Goal: Task Accomplishment & Management: Complete application form

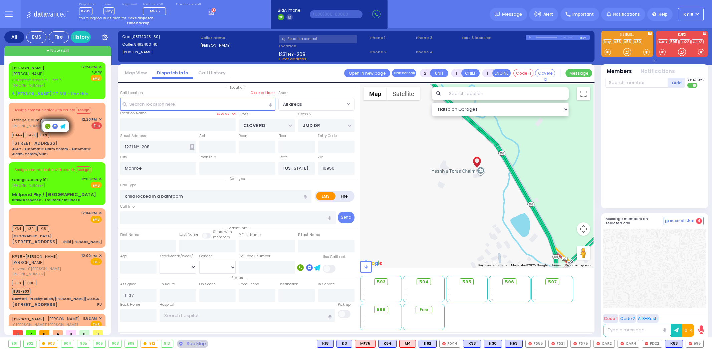
select select
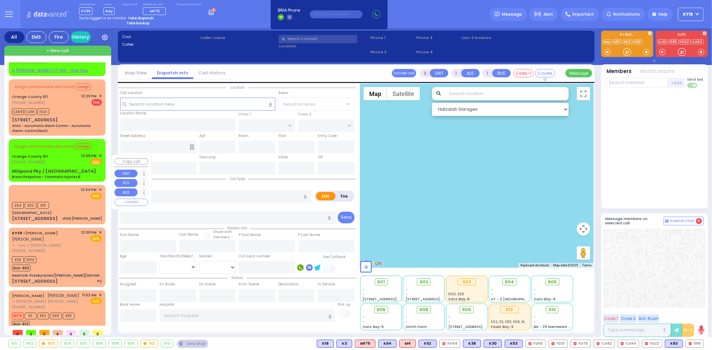
scroll to position [36, 0]
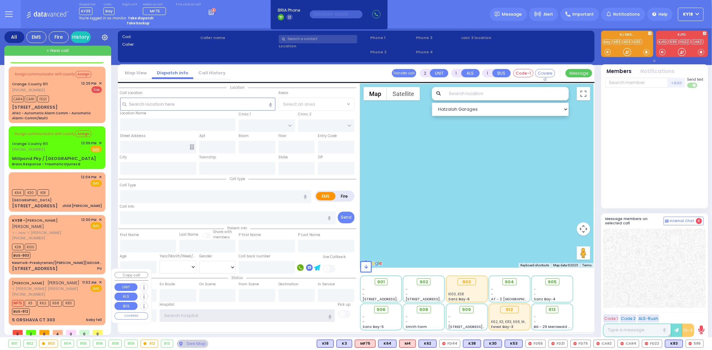
type input "ky18"
click at [92, 288] on div "11:52 AM ✕ EMS" at bounding box center [92, 289] width 20 height 18
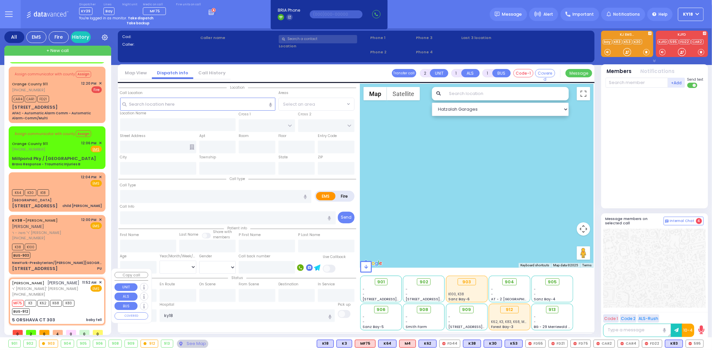
select select
type input "baby fell"
radio input "true"
type input "NUCHEM EZRIEL"
type input "KAHANA"
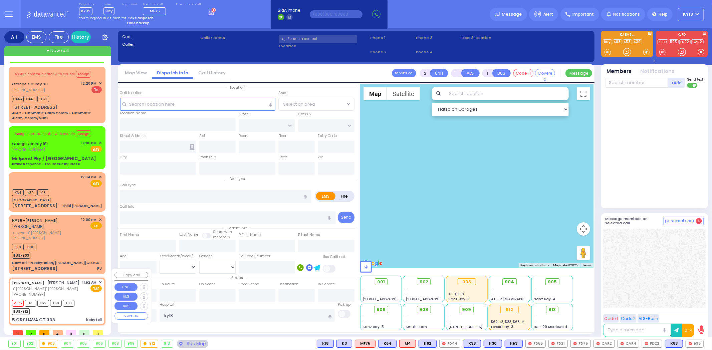
type input "19"
select select "Month"
type input "11:52"
type input "11:55"
type input "Westchester Medical Center-Woods Road"
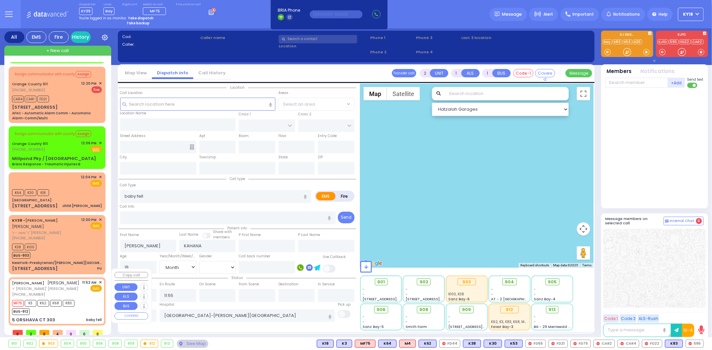
type input "SATMAR DR"
type input "5 ORSHAVA CT"
type input "303"
type input "Monroe"
type input "[US_STATE]"
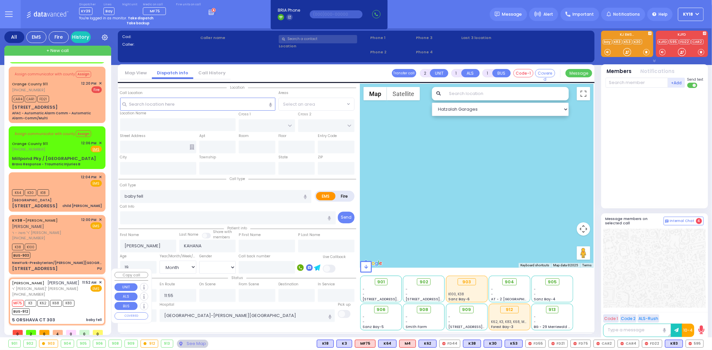
type input "10950"
select select "SECTION 3"
select select "Hatzalah Garages"
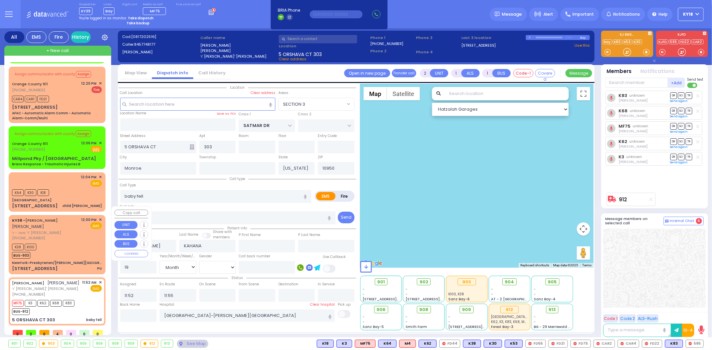
click at [79, 261] on div "NewYork-Presbyterian/[PERSON_NAME][GEOGRAPHIC_DATA]" at bounding box center [57, 263] width 90 height 5
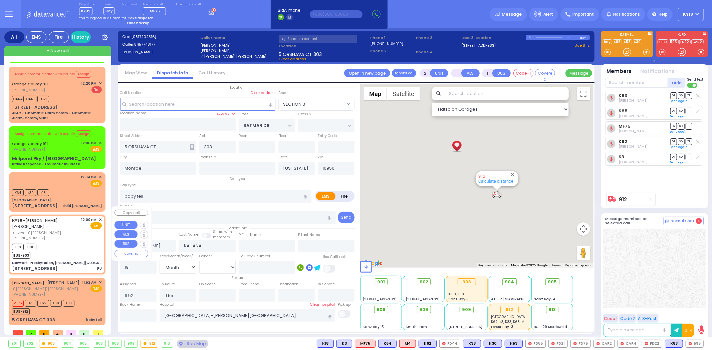
select select
type input "PU"
radio input "true"
type input "AVRUM MAYER"
type input "MILLER"
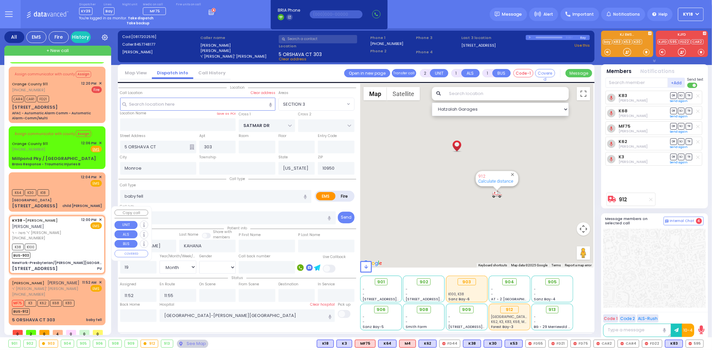
select select
type input "12:00"
type input "12:05"
type input "NewYork-Presbyterian/[PERSON_NAME][GEOGRAPHIC_DATA]"
type input "EAST 70TH ST"
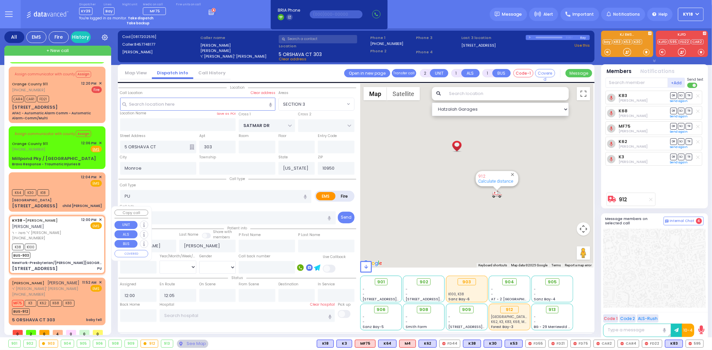
type input "YORK AVE"
type input "[STREET_ADDRESS]"
type input "[US_STATE]"
type input "10065"
select select "Hatzalah Garages"
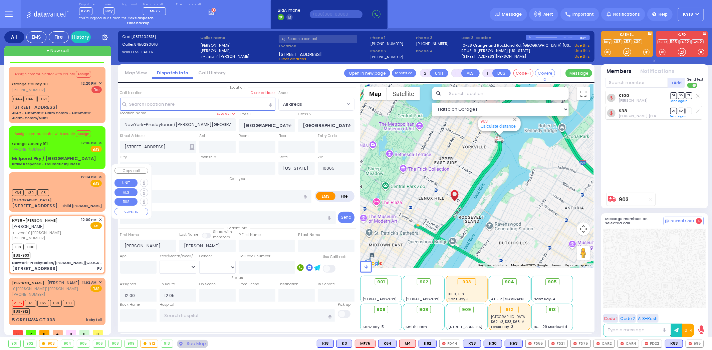
click at [72, 203] on div "41 Oak St child trump" at bounding box center [57, 206] width 90 height 7
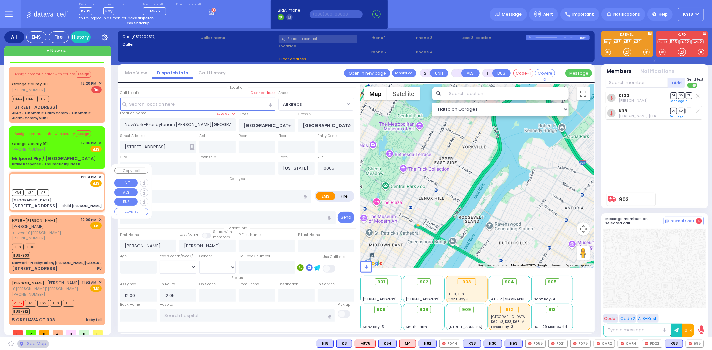
select select
type input "child [PERSON_NAME]"
radio input "true"
select select
type input "12:04"
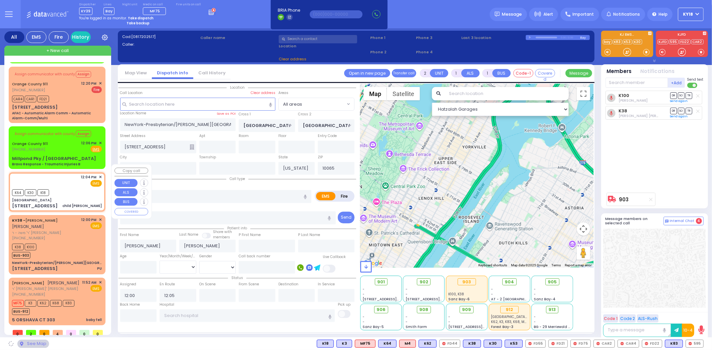
select select "Hatzalah Garages"
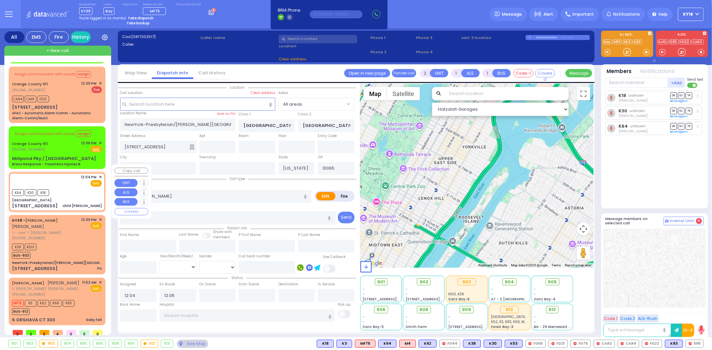
type input "[GEOGRAPHIC_DATA]"
type input "[STREET_ADDRESS]"
type input "Monroe"
type input "10950"
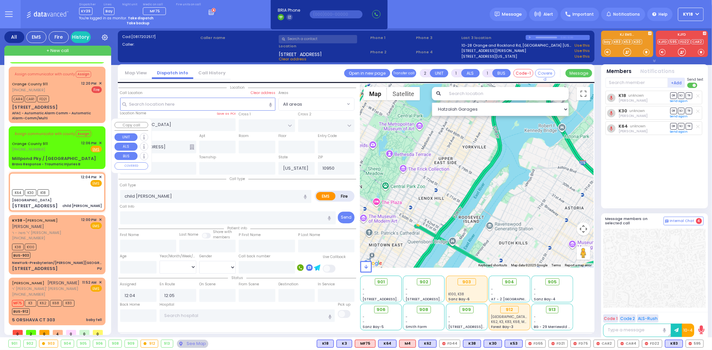
click at [58, 162] on div "Bravo Response - Traumatic Injuries B" at bounding box center [46, 164] width 68 height 5
type input "6"
select select
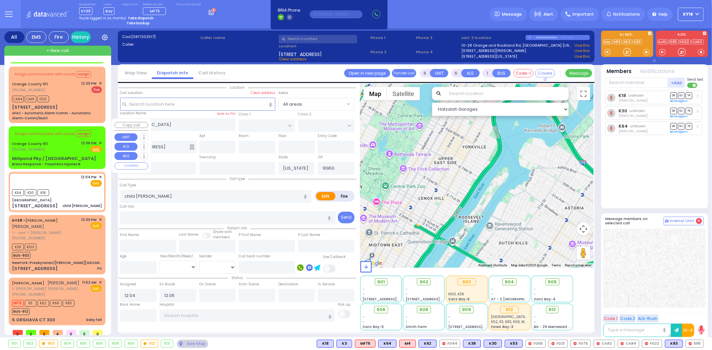
type input "Bravo Response - Traumatic Injuries B"
radio input "true"
type input "Nature: : Bravo Response - Traumatic Injuries B Address: : Millpond Pky / St Rt…"
select select
select select "Hatzalah Garages"
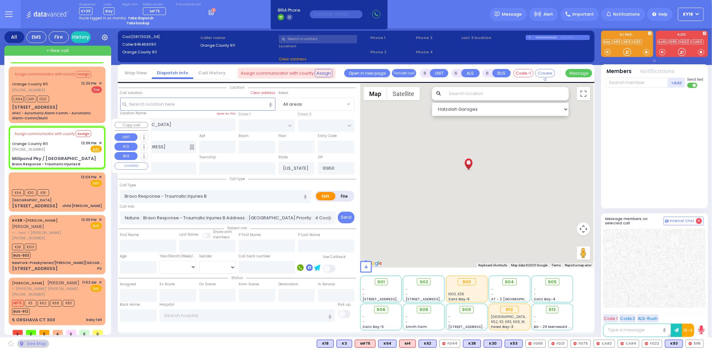
type input "Millpond Pky / [GEOGRAPHIC_DATA]"
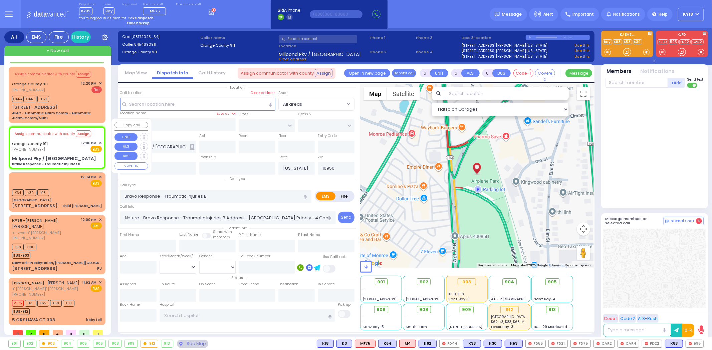
click at [53, 116] on div "MORDCHE BIENER מרדכי בינער ר' זלמן - ר' הערשל פאלקאוויטש (845) 537-1614 12:24 P…" at bounding box center [57, 177] width 97 height 303
click at [55, 111] on div "AFAC - Automatic Alarm Comm - Automatic Alarm-Comm/Multi" at bounding box center [57, 116] width 90 height 10
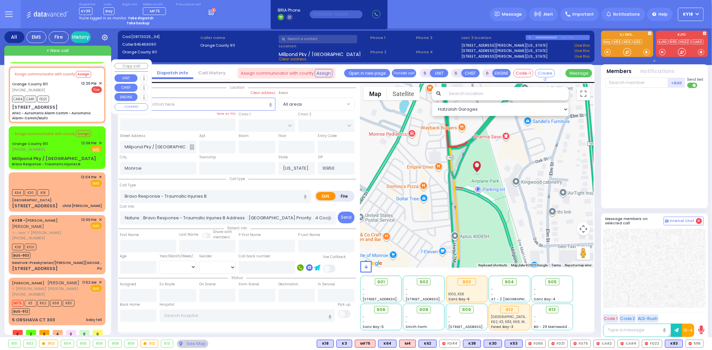
select select
type input "AFAC - Automatic Alarm Comm - Automatic Alarm-Comm/Multi"
radio input "false"
radio input "true"
type input "Nature: : AFAC - Automatic Alarm Comm - Automatic Alarm-Comm/Multi Address: : 5…"
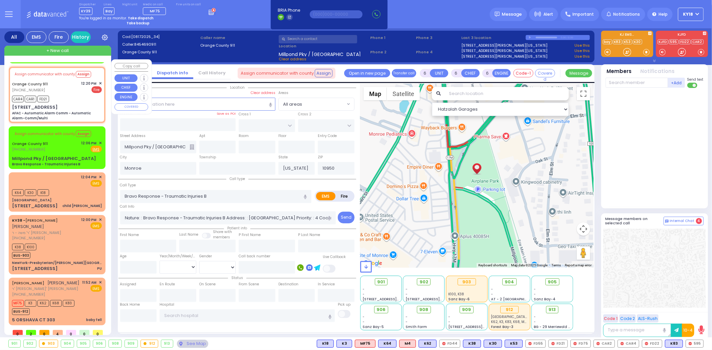
select select
type input "12:20"
type input "[STREET_ADDRESS]"
select select "Hatzalah Garages"
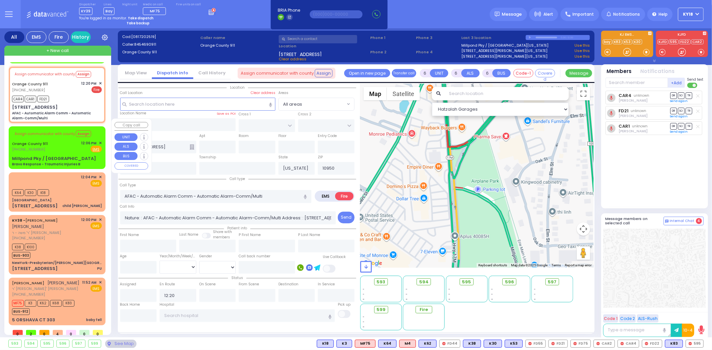
click at [59, 144] on div "Orange County 911 (845) 469-0911 12:06 PM ✕ Fire EMS" at bounding box center [57, 146] width 90 height 12
select select
type input "Bravo Response - Traumatic Injuries B"
radio input "true"
type input "Nature: : Bravo Response - Traumatic Injuries B Address: : Millpond Pky / St Rt…"
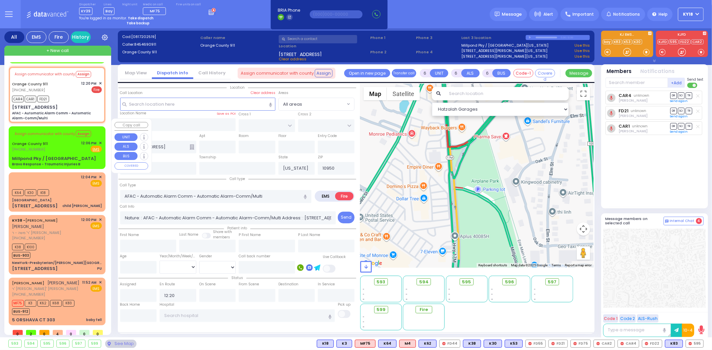
select select
select select "Hatzalah Garages"
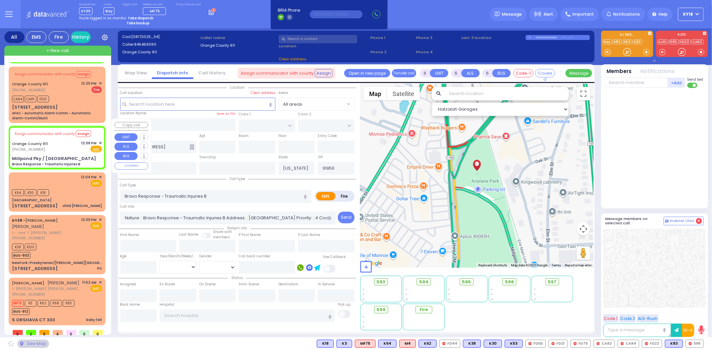
type input "Millpond Pky / [GEOGRAPHIC_DATA]"
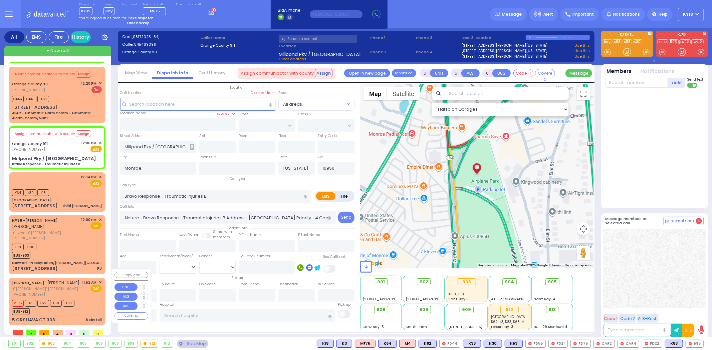
click at [70, 280] on div "NUCHEM EZRIEL KAHANA נחום עזריאל כהנא" at bounding box center [46, 283] width 68 height 7
type input "2"
type input "1"
select select
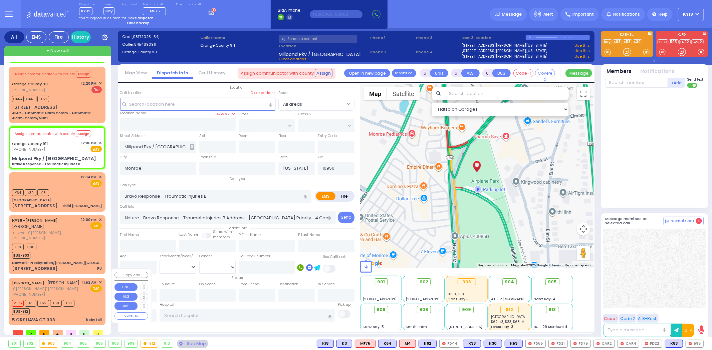
type input "baby fell"
radio input "true"
type input "NUCHEM EZRIEL"
type input "KAHANA"
type input "19"
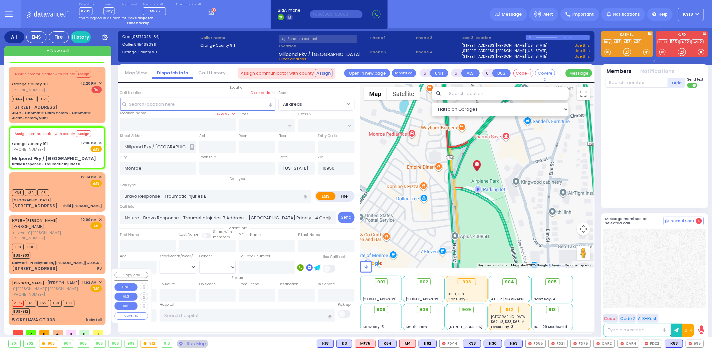
select select "Month"
type input "11:52"
type input "11:55"
type input "Westchester Medical Center-Woods Road"
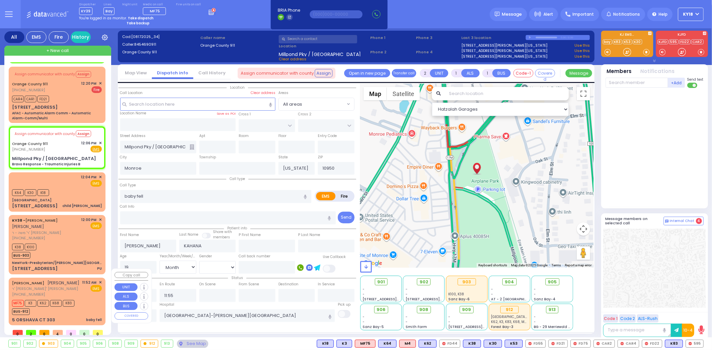
select select "Hatzalah Garages"
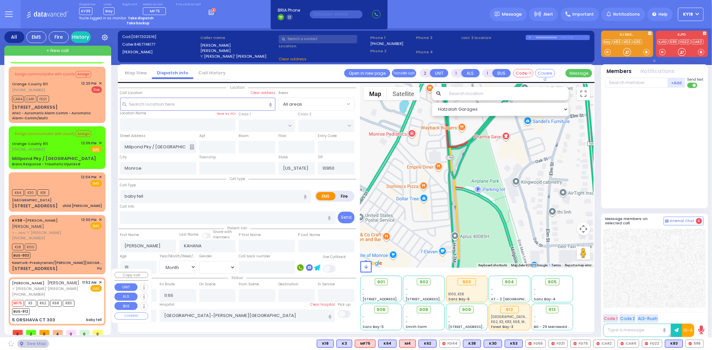
type input "SATMAR DR"
type input "5 ORSHAVA CT"
type input "303"
select select "SECTION 3"
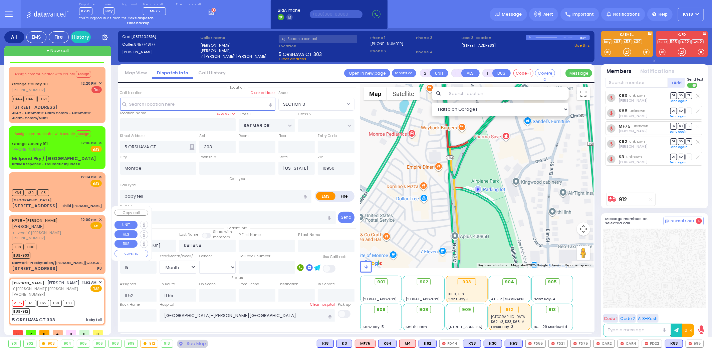
click at [67, 261] on div "NewYork-Presbyterian/[PERSON_NAME][GEOGRAPHIC_DATA]" at bounding box center [57, 263] width 90 height 5
select select
type input "PU"
radio input "true"
type input "AVRUM MAYER"
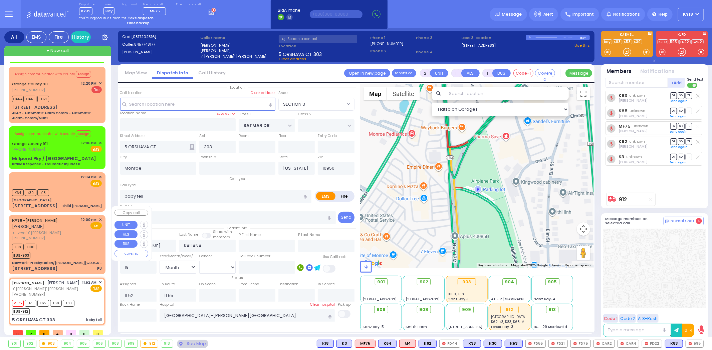
type input "MILLER"
select select
type input "12:00"
type input "12:05"
select select "Hatzalah Garages"
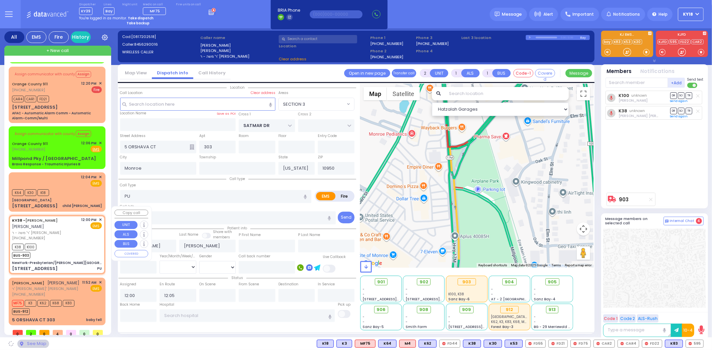
type input "NewYork-Presbyterian/[PERSON_NAME][GEOGRAPHIC_DATA]"
type input "EAST 70TH ST"
type input "YORK AVE"
type input "[STREET_ADDRESS]"
type input "[US_STATE]"
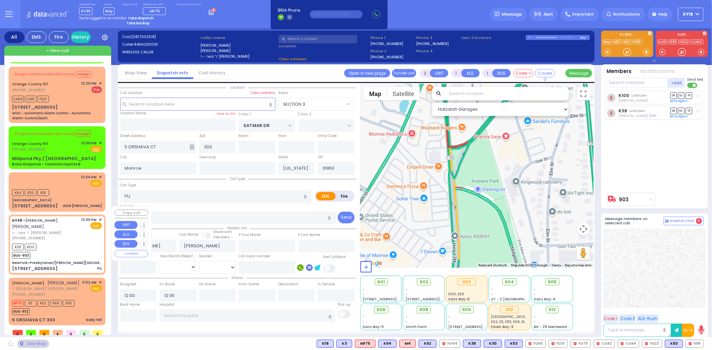
type input "10065"
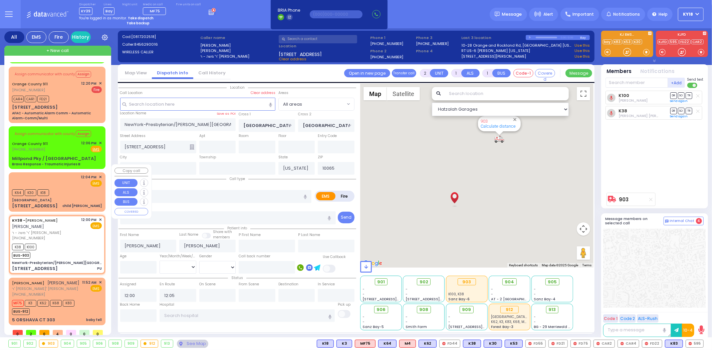
click at [67, 198] on div "[GEOGRAPHIC_DATA]" at bounding box center [57, 200] width 90 height 5
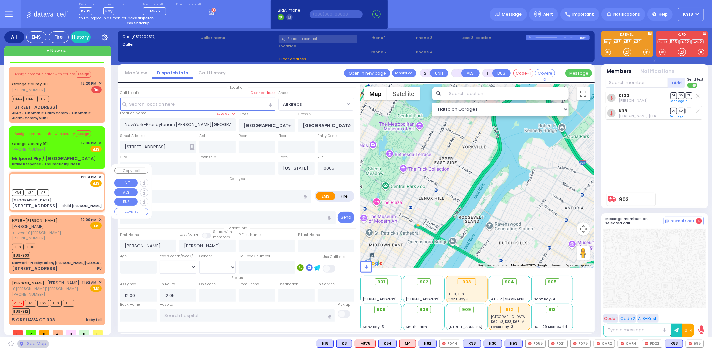
select select
type input "child [PERSON_NAME]"
radio input "true"
select select
type input "12:04"
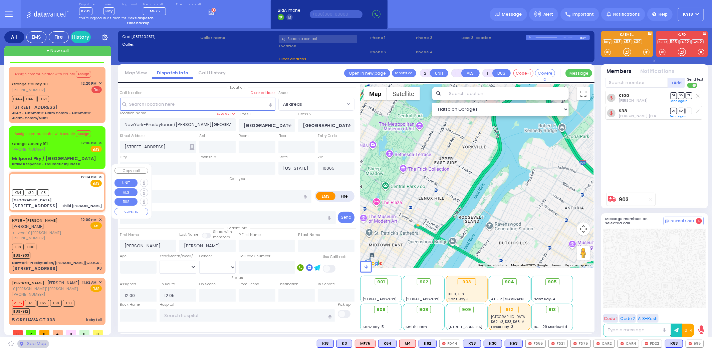
select select "Hatzalah Garages"
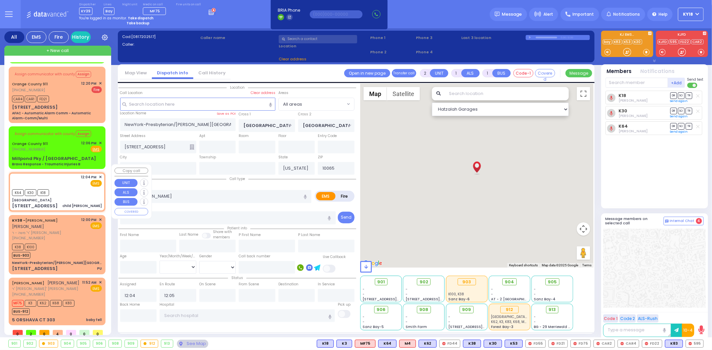
type input "[GEOGRAPHIC_DATA]"
type input "[STREET_ADDRESS]"
type input "Monroe"
type input "10950"
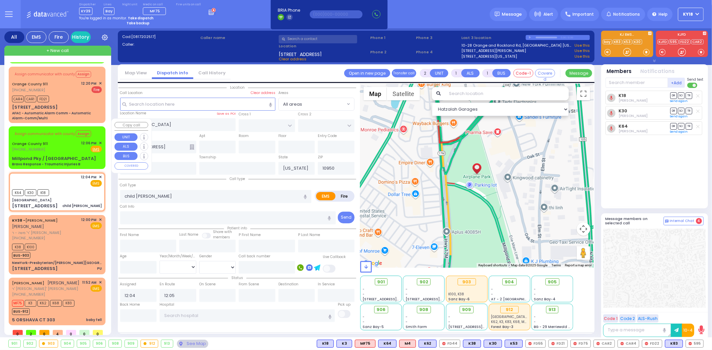
click at [65, 155] on div "Millpond Pky / [GEOGRAPHIC_DATA]" at bounding box center [54, 158] width 84 height 7
type input "6"
select select
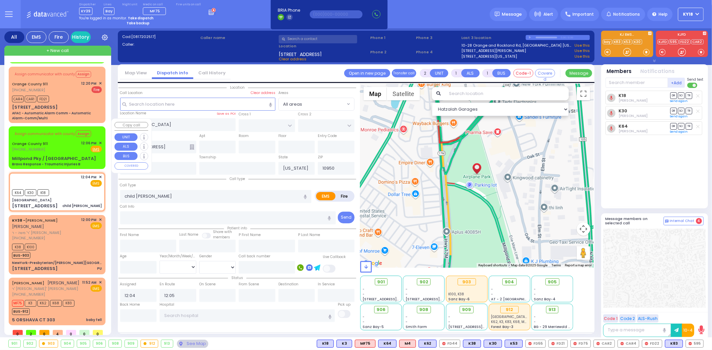
type input "Bravo Response - Traumatic Injuries B"
radio input "true"
type input "Nature: : Bravo Response - Traumatic Injuries B Address: : Millpond Pky / St Rt…"
select select
select select "Hatzalah Garages"
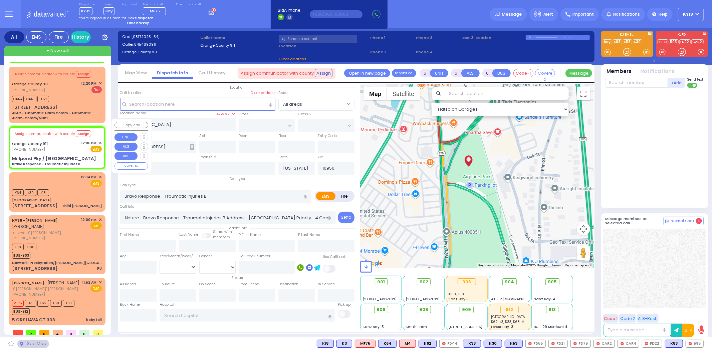
type input "Millpond Pky / [GEOGRAPHIC_DATA]"
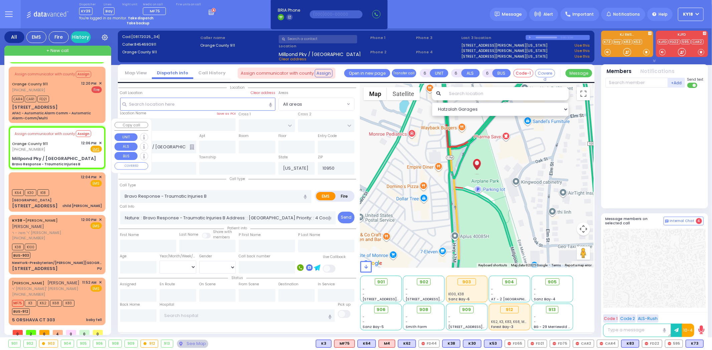
scroll to position [0, 0]
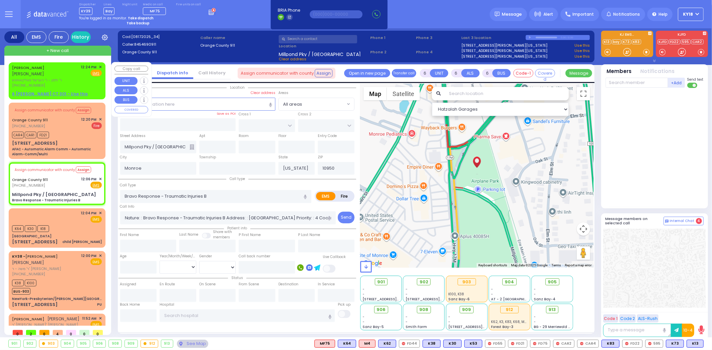
click at [82, 82] on div "MORDCHE BIENER מרדכי בינער ר' זלמן - ר' הערשל פאלקאוויטש (845) 537-1614 12:24 P…" at bounding box center [57, 80] width 94 height 35
type input "2"
type input "1"
select select
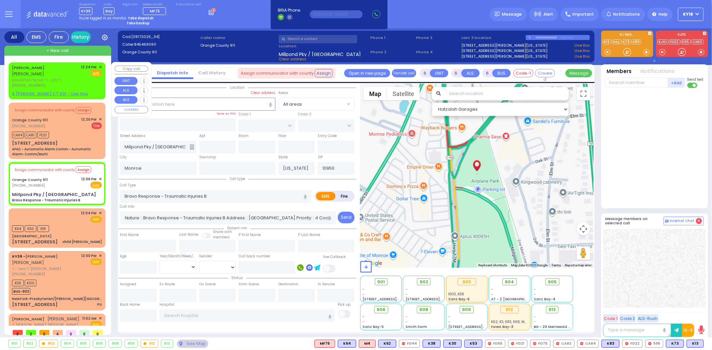
radio input "true"
type input "MORDCHE"
type input "BIENER"
select select
type input "12:24"
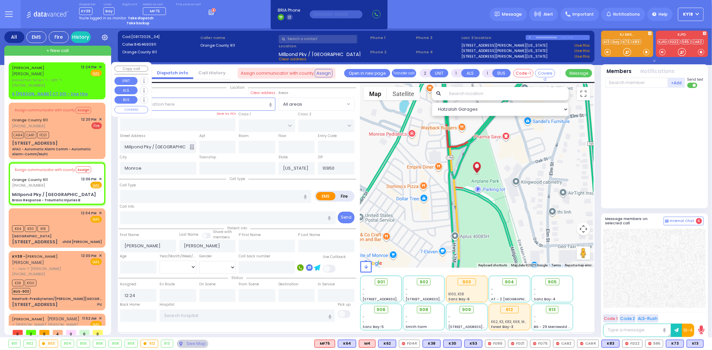
select select "Hatzalah Garages"
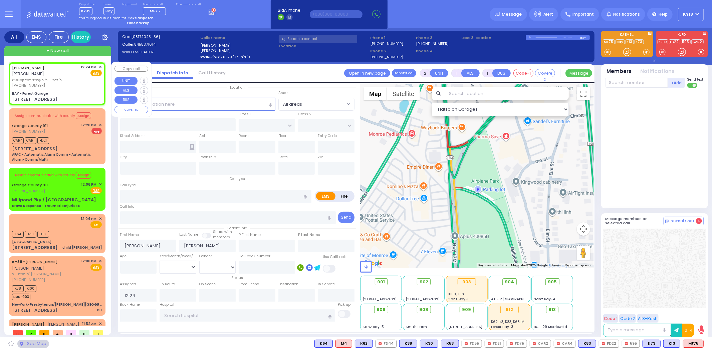
select select
radio input "true"
select select
select select "Hatzalah Garages"
type input "BAY - Forest Garage"
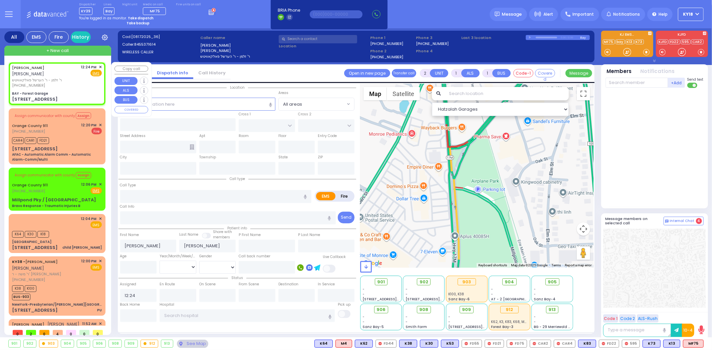
type input "SANZ COURT"
type input "HAYES COURT"
type input "63 Forest Rd"
type input "Monroe"
type input "[US_STATE]"
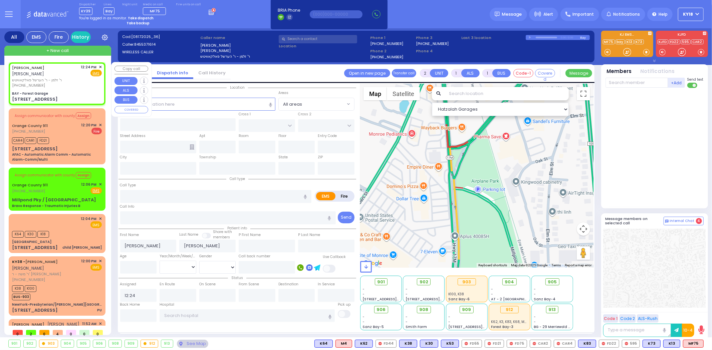
type input "10950"
select select "SECTION 2"
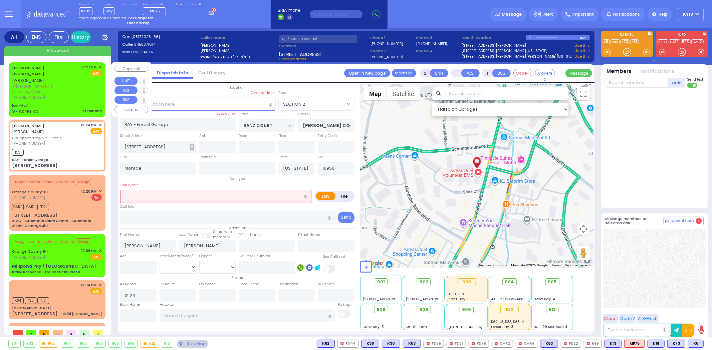
select select
radio input "true"
select select
type input "12:28"
select select "Hatzalah Garages"
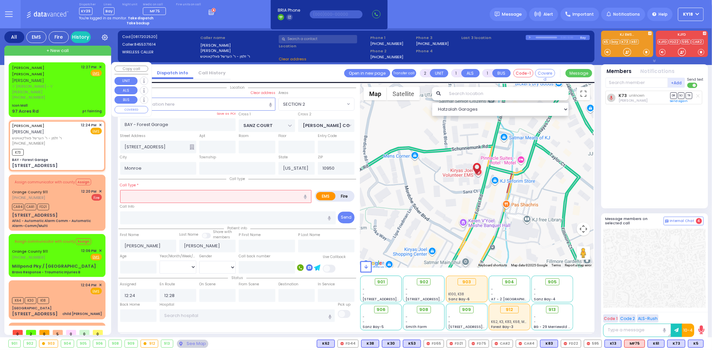
select select "SECTION 2"
select select
radio input "true"
select select
select select "Hatzalah Garages"
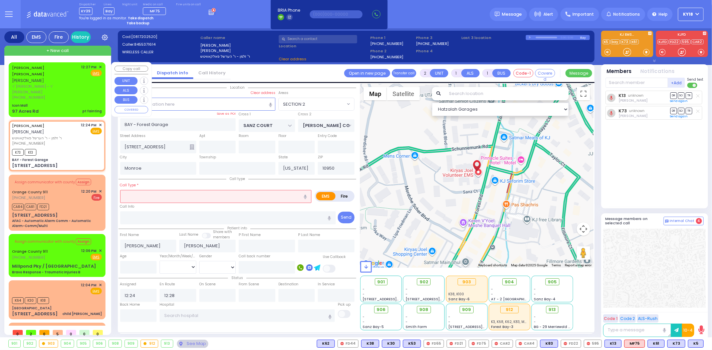
select select "SECTION 2"
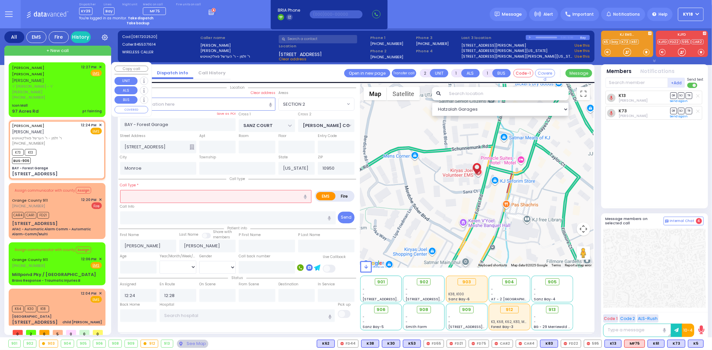
select select
radio input "true"
select select
select select "Hatzalah Garages"
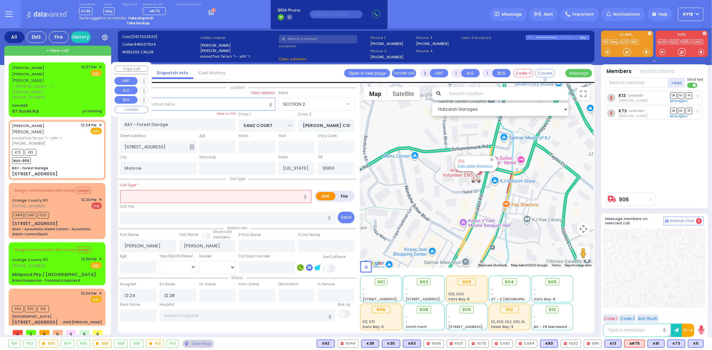
select select "SECTION 2"
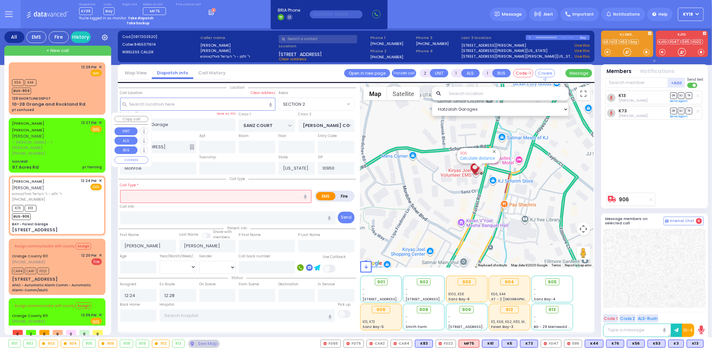
click at [65, 164] on div "97 Acres Rd pt fainting" at bounding box center [57, 167] width 90 height 7
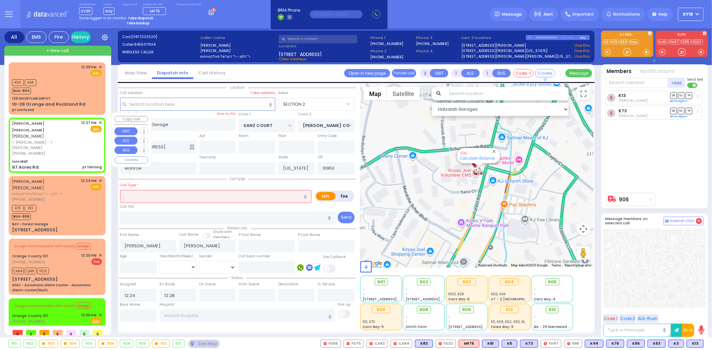
select select
type input "pt fainting"
radio input "true"
type input "MOSHE MAYER"
type input "SILBERSTEIN"
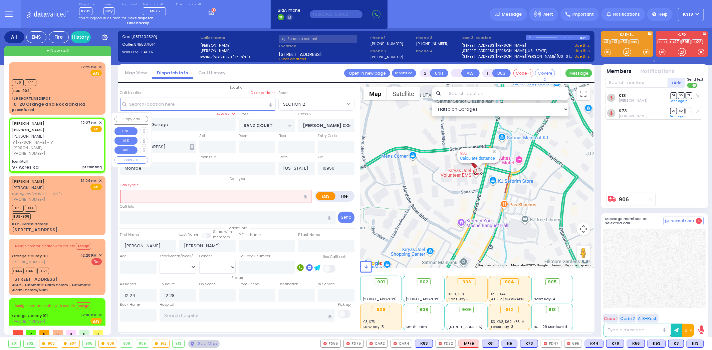
select select
type input "12:27"
type input "Icon Mall"
type input "AMSTERDAM WAY"
type input "BAKERTOWN RD"
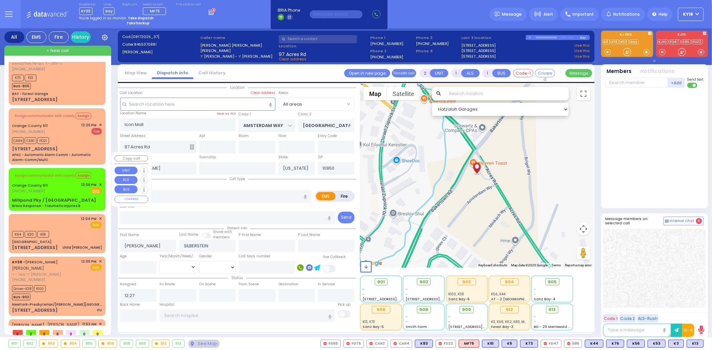
scroll to position [154, 0]
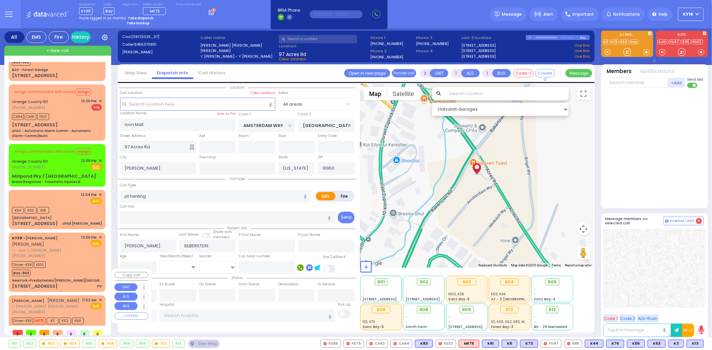
click at [71, 298] on div "NUCHEM EZRIEL KAHANA נחום עזריאל כהנא" at bounding box center [46, 301] width 68 height 7
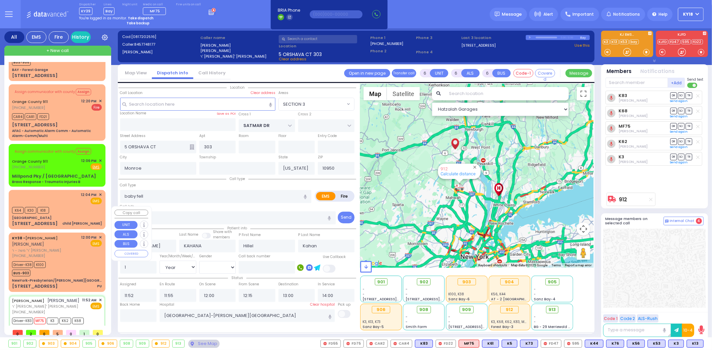
click at [82, 260] on div "Driver-K38 K100 BUS-903" at bounding box center [57, 268] width 90 height 17
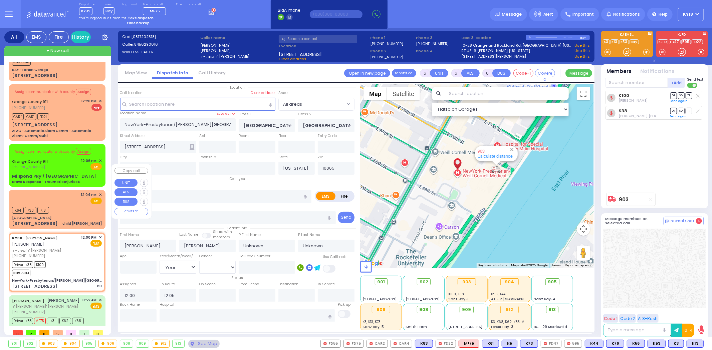
click at [69, 221] on div "41 Oak St child trump" at bounding box center [57, 224] width 90 height 7
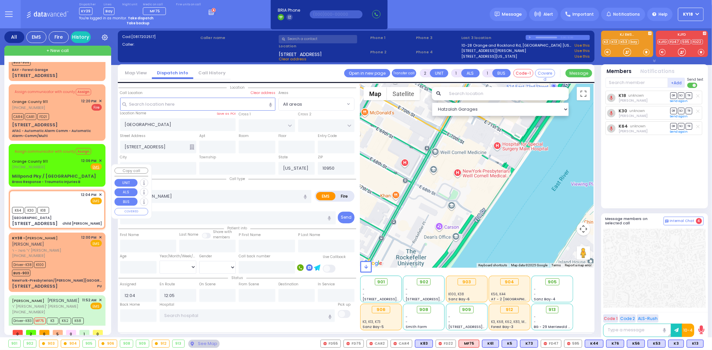
click at [99, 192] on span "✕" at bounding box center [100, 195] width 3 height 6
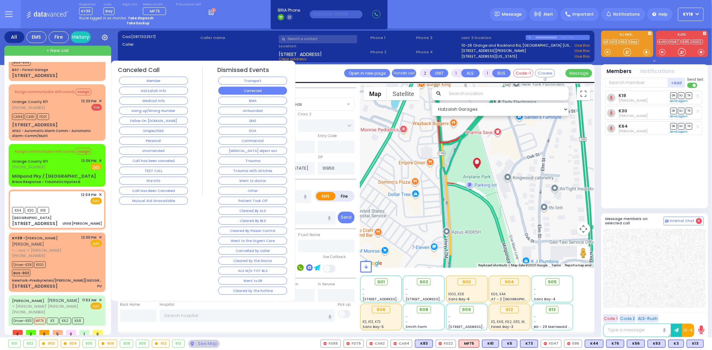
click at [249, 92] on button "Corrected" at bounding box center [252, 91] width 69 height 8
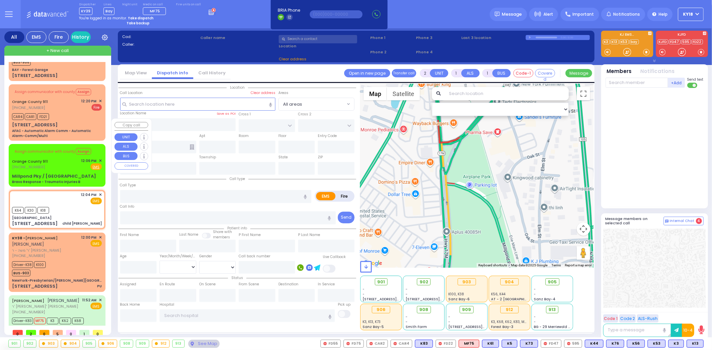
scroll to position [112, 0]
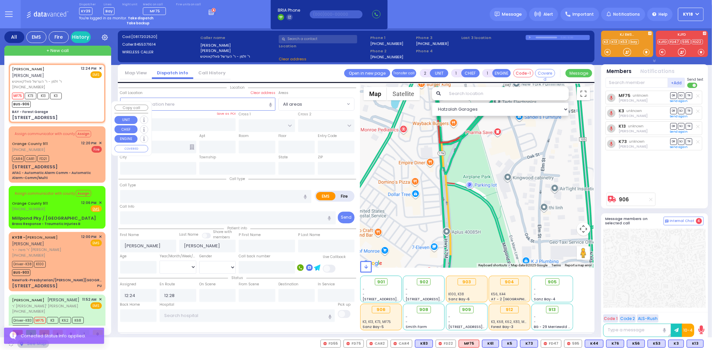
click at [82, 170] on div "AFAC - Automatic Alarm Comm - Automatic Alarm-Comm/Multi" at bounding box center [57, 175] width 90 height 10
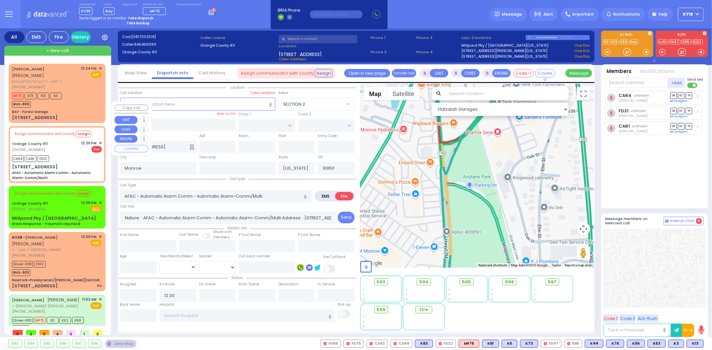
click at [99, 140] on span "✕" at bounding box center [100, 143] width 3 height 6
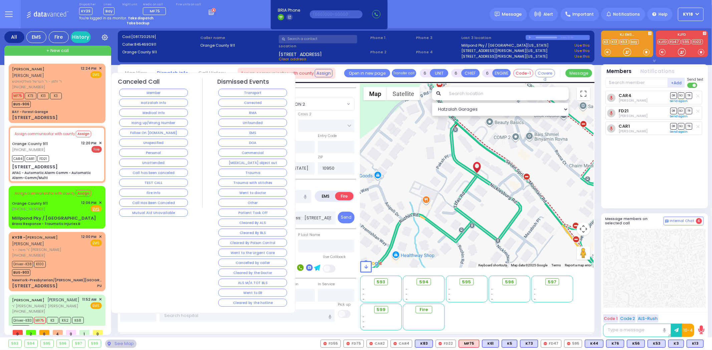
click at [233, 97] on div "Transport" at bounding box center [252, 93] width 71 height 10
click at [230, 99] on button "Corrected" at bounding box center [252, 103] width 69 height 8
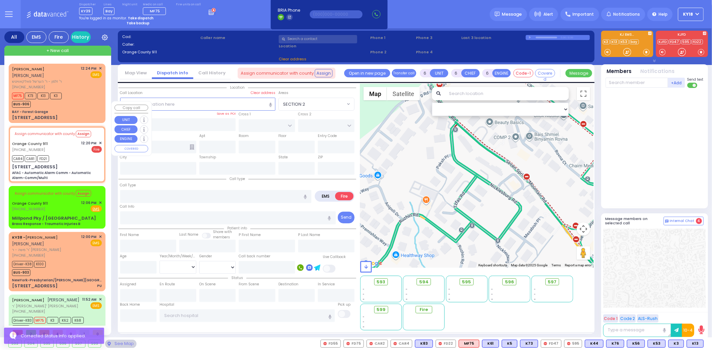
scroll to position [53, 0]
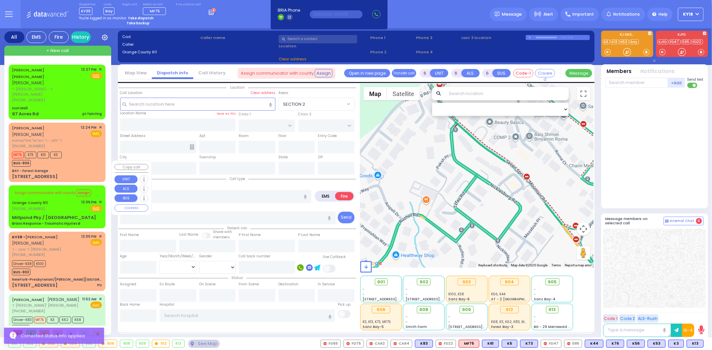
click at [99, 200] on span "✕" at bounding box center [100, 203] width 3 height 6
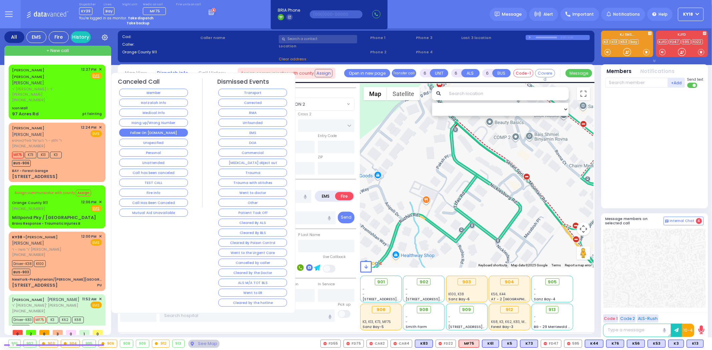
click at [147, 134] on button "Follow On [DOMAIN_NAME]" at bounding box center [153, 133] width 69 height 8
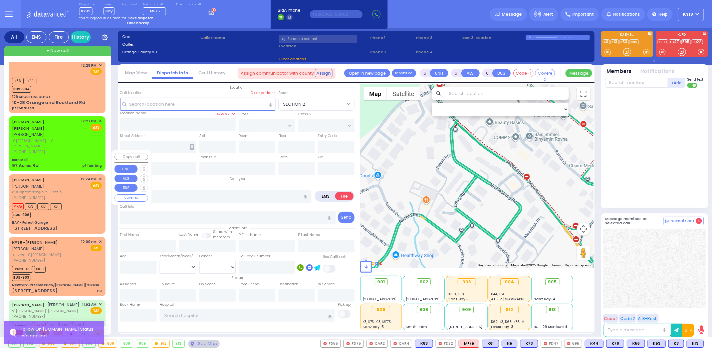
scroll to position [0, 0]
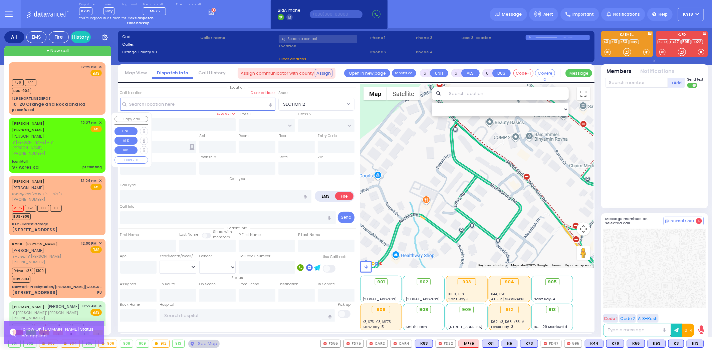
click at [74, 159] on div "Icon Mall" at bounding box center [57, 161] width 90 height 5
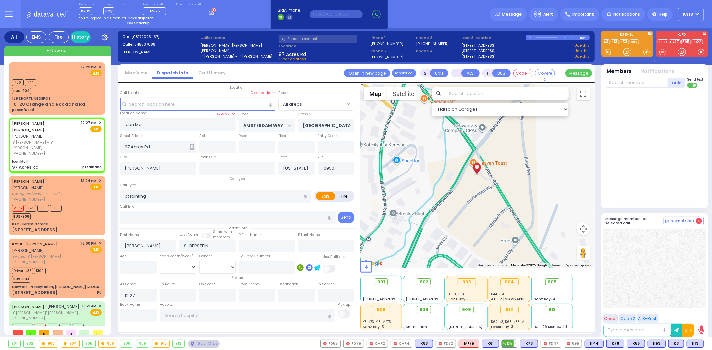
click at [513, 344] on span "K5" at bounding box center [509, 343] width 15 height 7
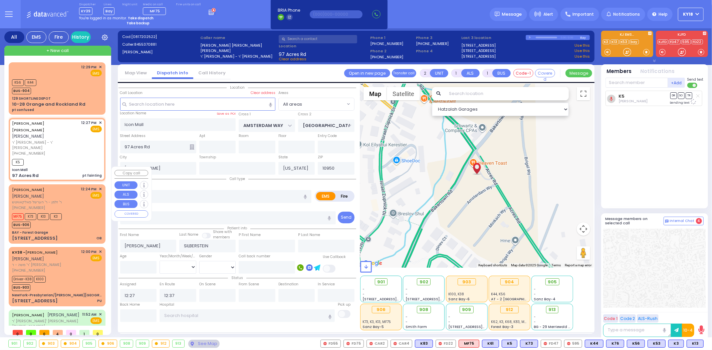
click at [74, 187] on div "MORDCHE BIENER מרדכי בינער ר' זלמן - ר' הערשל פאלקאוויטש (845) 537-1614 12:24 P…" at bounding box center [57, 199] width 90 height 24
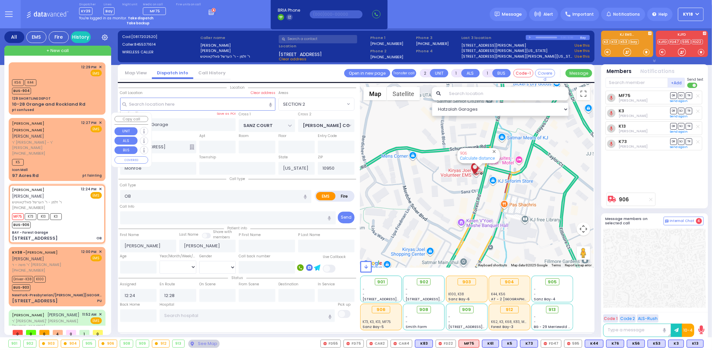
click at [65, 151] on div "(845) 537-0881" at bounding box center [45, 154] width 67 height 6
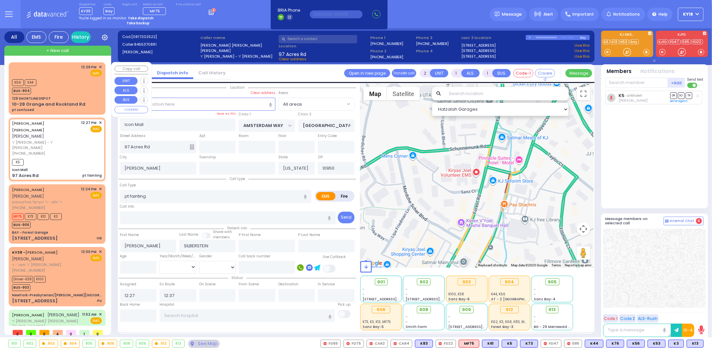
click at [62, 101] on div "10-28 Orange and Rockland Rd" at bounding box center [48, 104] width 73 height 7
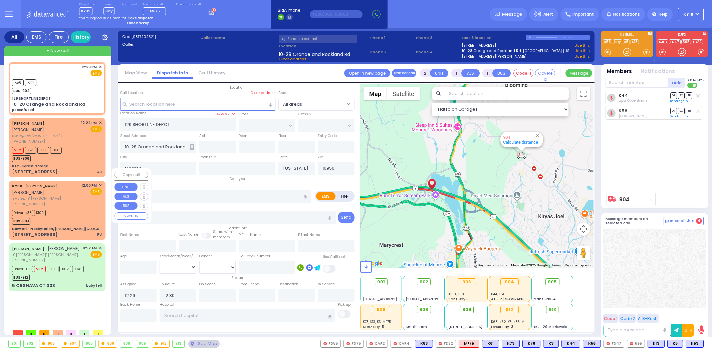
select select
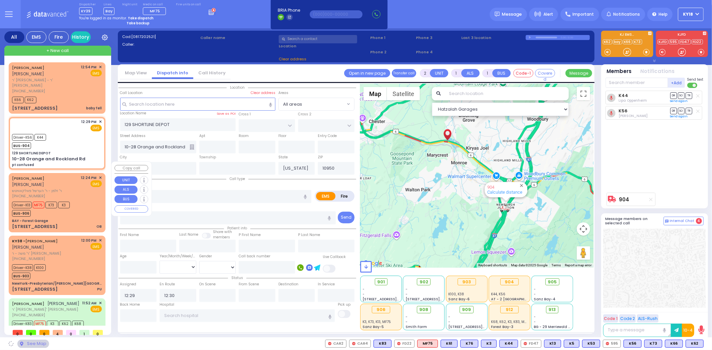
type input "6"
select select
radio input "true"
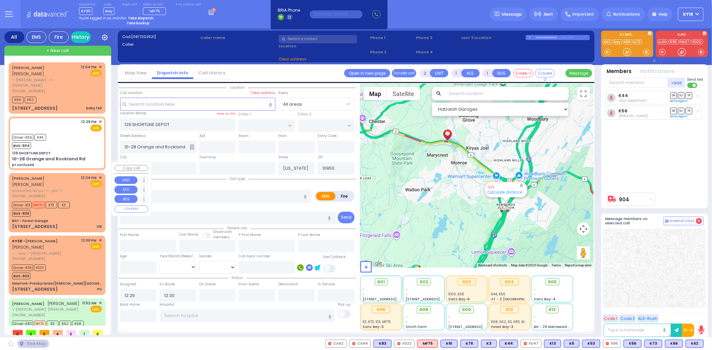
type input "Unknown"
select select "Year"
type input "12:56"
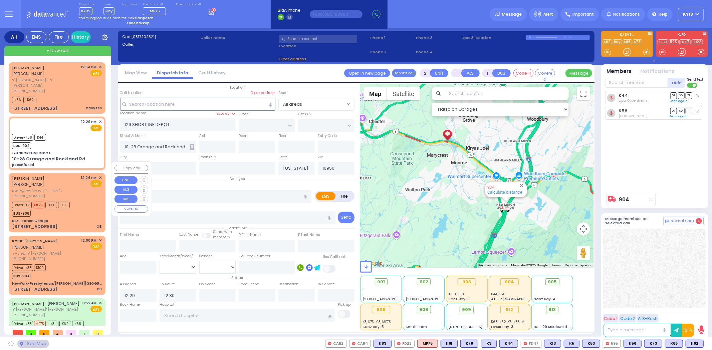
select select "Hatzalah Garages"
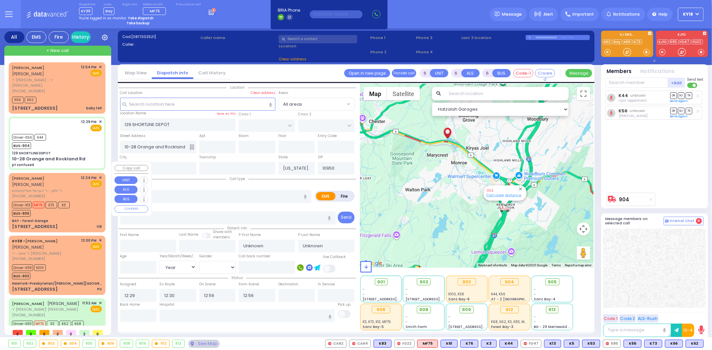
select select
radio input "true"
select select "Year"
select select "Hatzalah Garages"
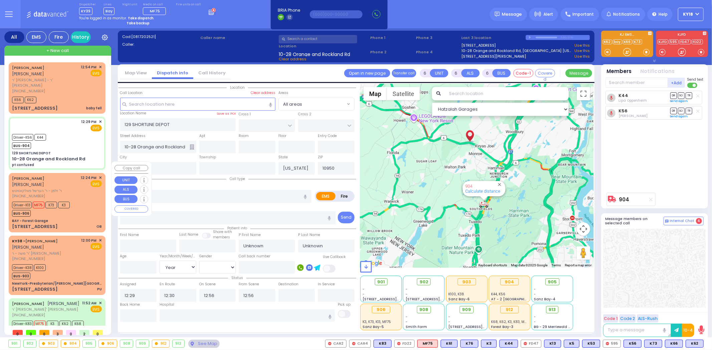
select select
radio input "true"
type input "Shanyne"
type input "Franklel"
type input "77"
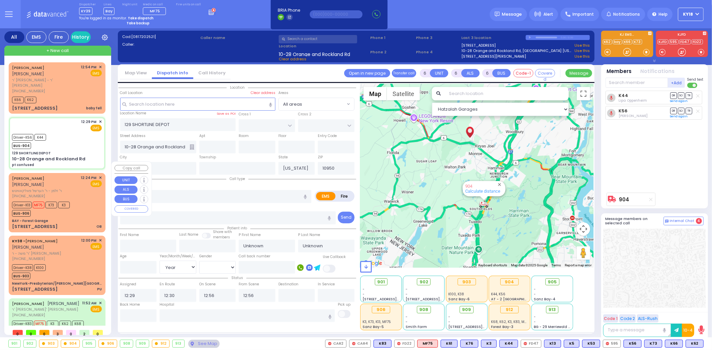
select select "Year"
select select "[DEMOGRAPHIC_DATA]"
select select "Hatzalah Garages"
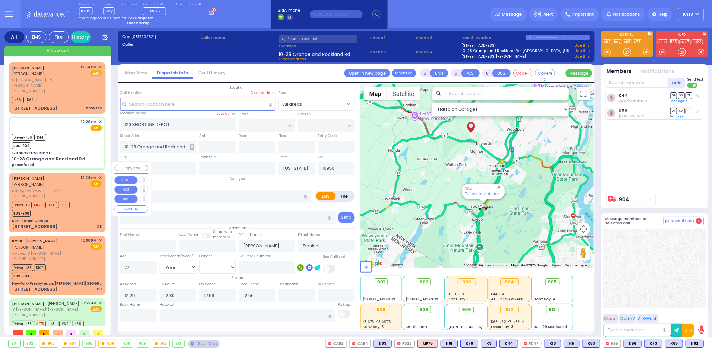
select select
radio input "true"
select select "Year"
select select "[DEMOGRAPHIC_DATA]"
select select "Hatzalah Garages"
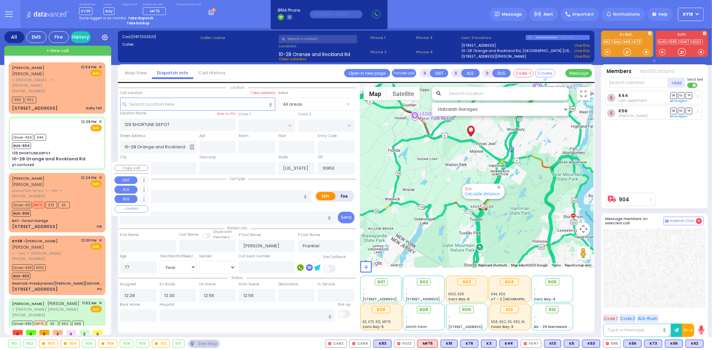
select select
radio input "true"
select select "Year"
select select "[DEMOGRAPHIC_DATA]"
select select "Hatzalah Garages"
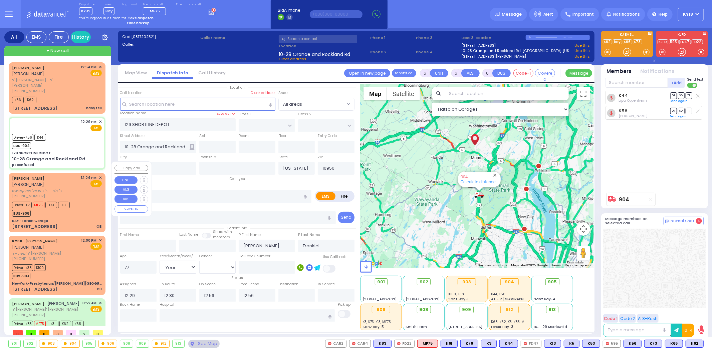
select select
radio input "true"
select select "Year"
select select "[DEMOGRAPHIC_DATA]"
select select "Hatzalah Garages"
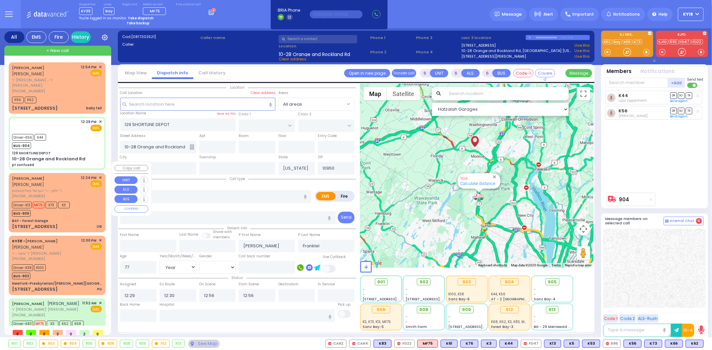
select select
radio input "true"
select select "Year"
select select "[DEMOGRAPHIC_DATA]"
select select "Hatzalah Garages"
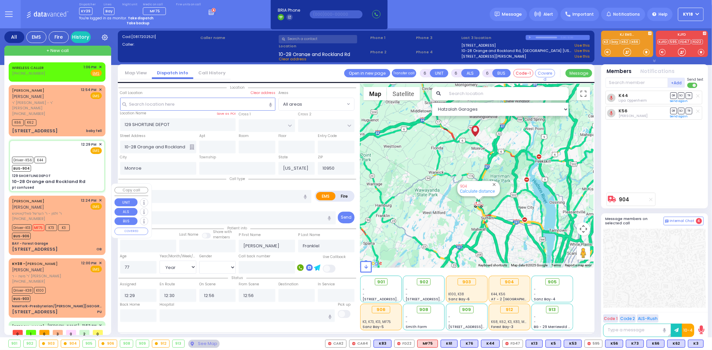
select select
radio input "true"
select select "Year"
select select "[DEMOGRAPHIC_DATA]"
select select "Hatzalah Garages"
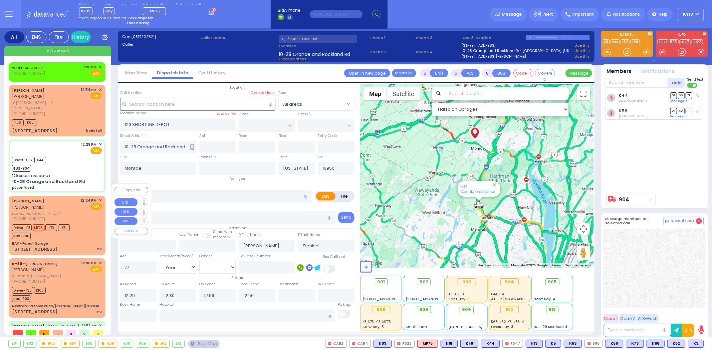
select select
radio input "true"
select select "Year"
select select "[DEMOGRAPHIC_DATA]"
select select "Hatzalah Garages"
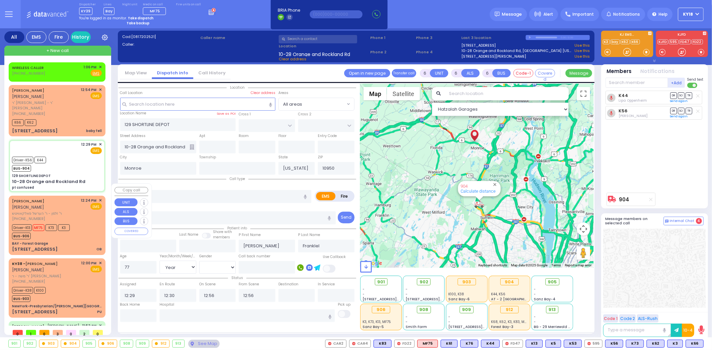
select select
radio input "true"
select select "Year"
select select "[DEMOGRAPHIC_DATA]"
select select "Hatzalah Garages"
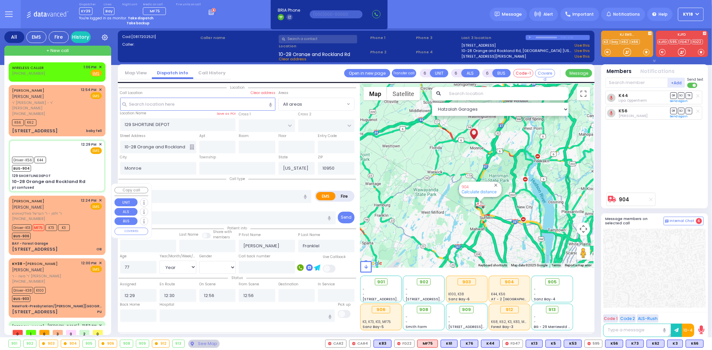
select select
radio input "true"
select select "Year"
select select "[DEMOGRAPHIC_DATA]"
select select "Hatzalah Garages"
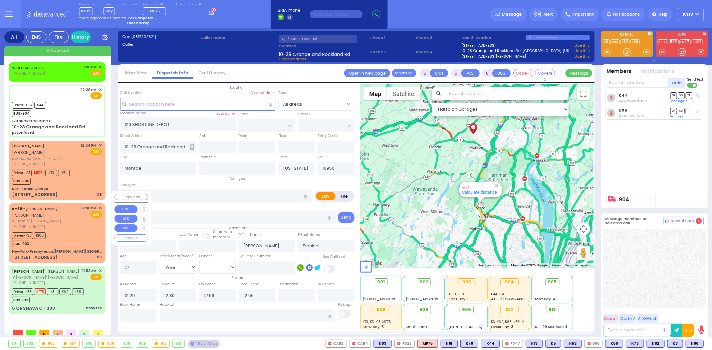
select select
radio input "true"
select select "Year"
select select "[DEMOGRAPHIC_DATA]"
select select "Hatzalah Garages"
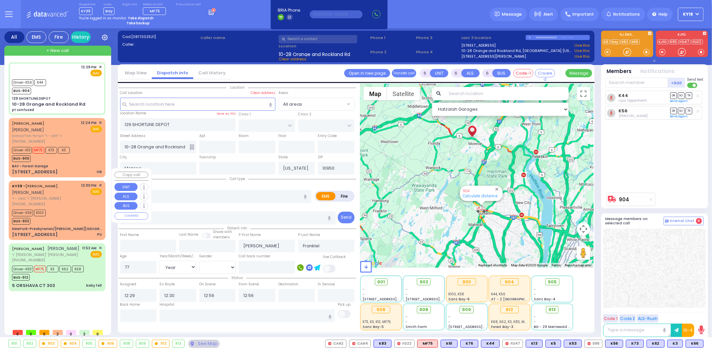
select select
radio input "true"
select select "Year"
select select "[DEMOGRAPHIC_DATA]"
select select "Hatzalah Garages"
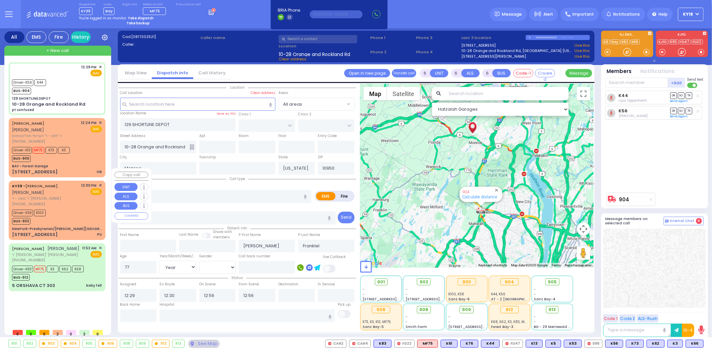
select select
radio input "true"
select select "Year"
select select "[DEMOGRAPHIC_DATA]"
select select "Hatzalah Garages"
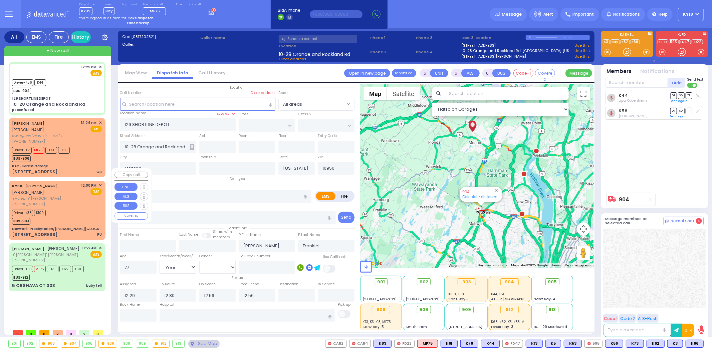
select select
radio input "true"
select select "Year"
select select "[DEMOGRAPHIC_DATA]"
select select "Hatzalah Garages"
